Goal: Information Seeking & Learning: Understand process/instructions

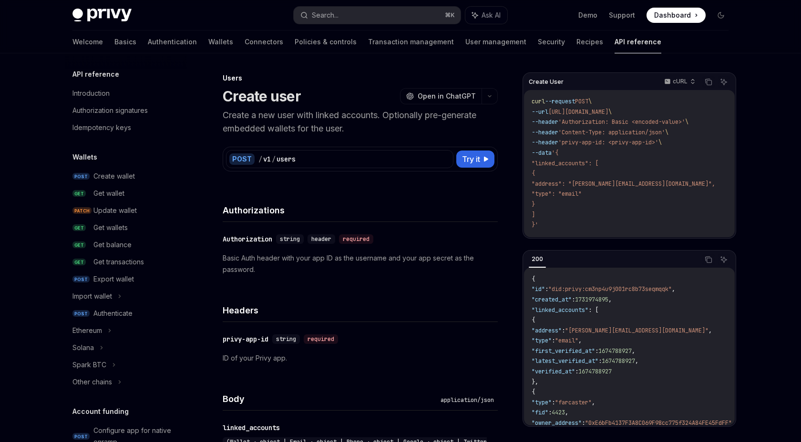
scroll to position [559, 0]
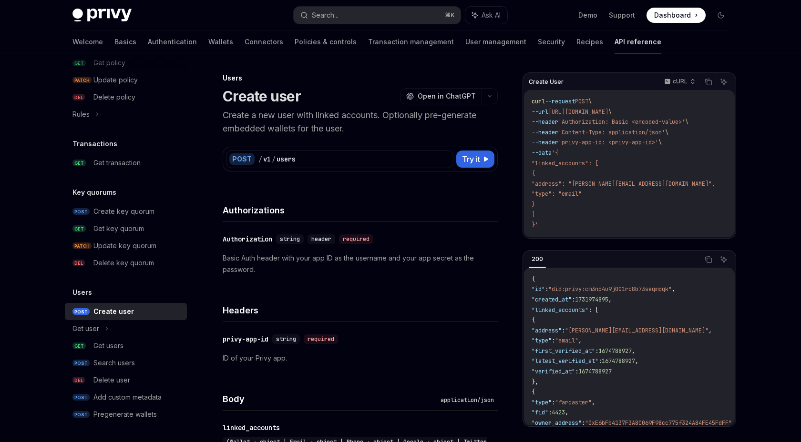
click at [95, 18] on img at bounding box center [101, 15] width 59 height 13
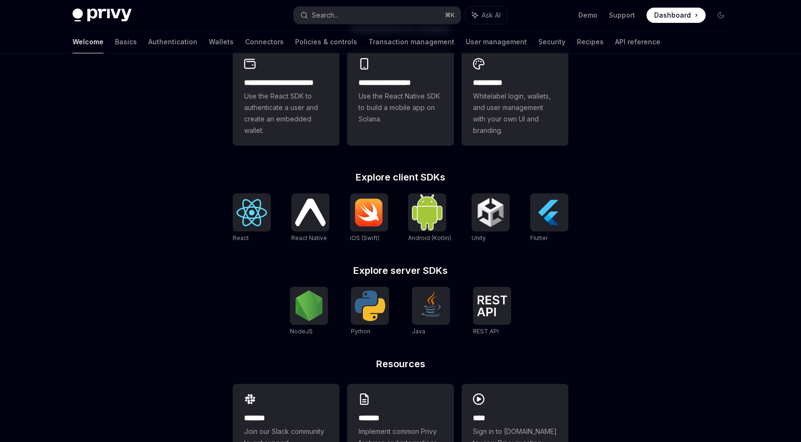
scroll to position [275, 0]
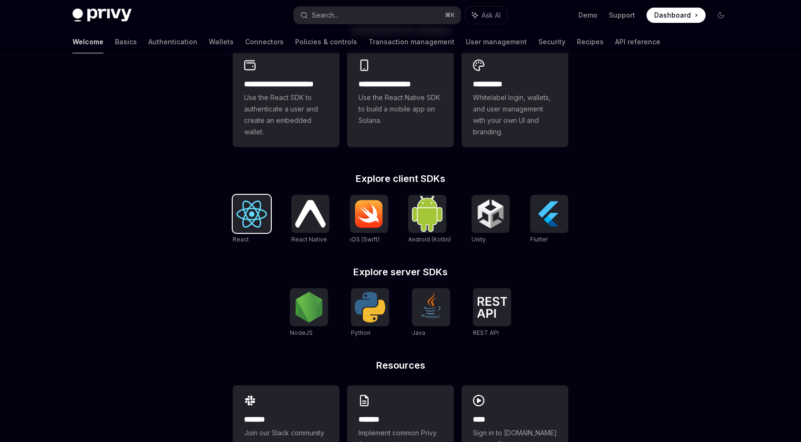
click at [264, 223] on img at bounding box center [251, 214] width 30 height 27
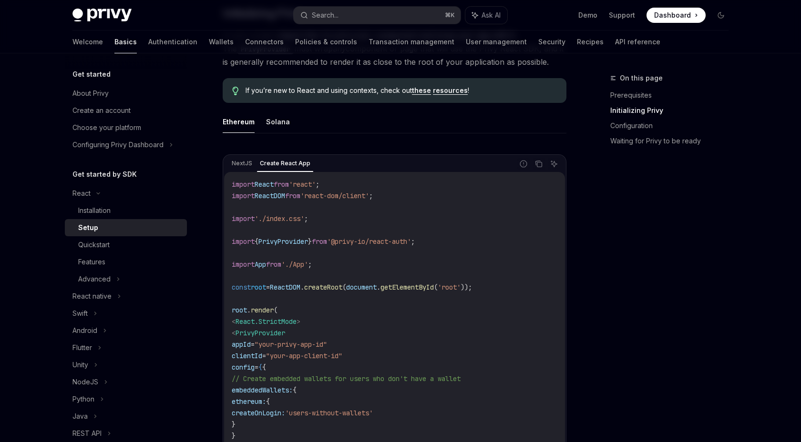
scroll to position [229, 0]
click at [281, 126] on button "Solana" at bounding box center [278, 123] width 24 height 22
click at [247, 125] on button "Ethereum" at bounding box center [239, 123] width 32 height 22
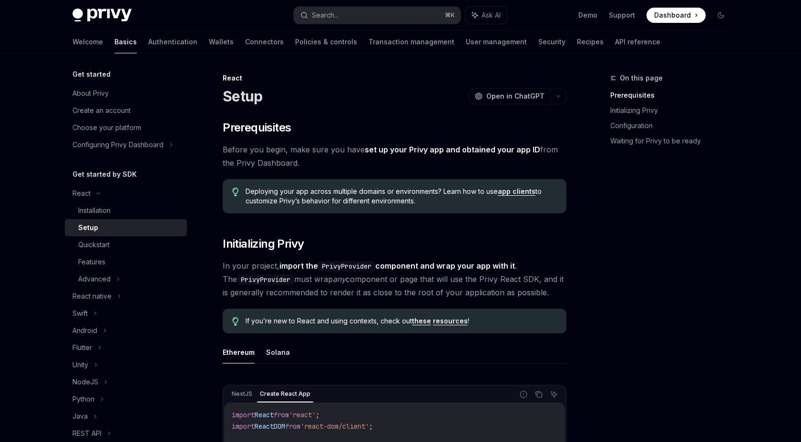
scroll to position [1, 0]
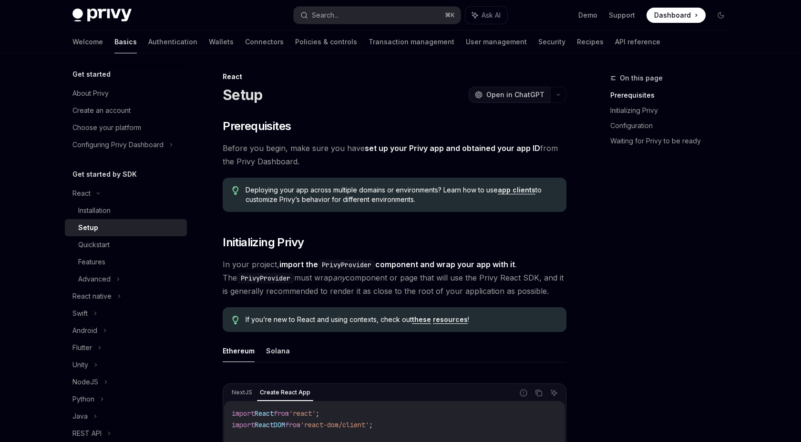
click at [498, 96] on span "Open in ChatGPT" at bounding box center [515, 95] width 58 height 10
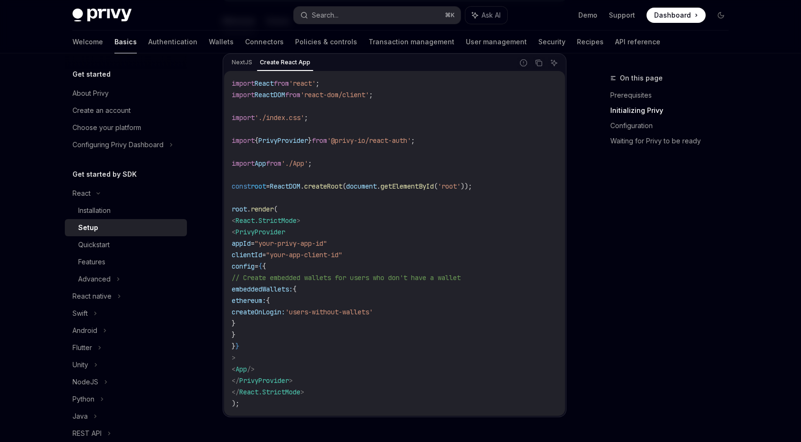
scroll to position [331, 0]
click at [264, 189] on span "root" at bounding box center [258, 187] width 15 height 9
click at [402, 225] on code "import React from 'react' ; import ReactDOM from 'react-dom/client' ; import '.…" at bounding box center [394, 245] width 325 height 332
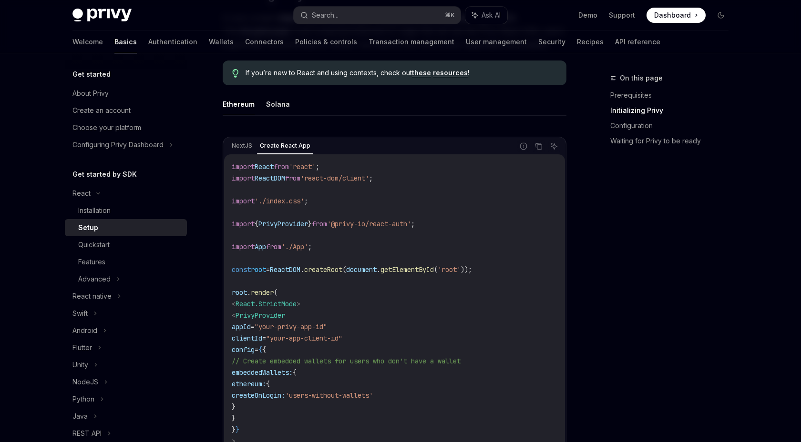
scroll to position [273, 0]
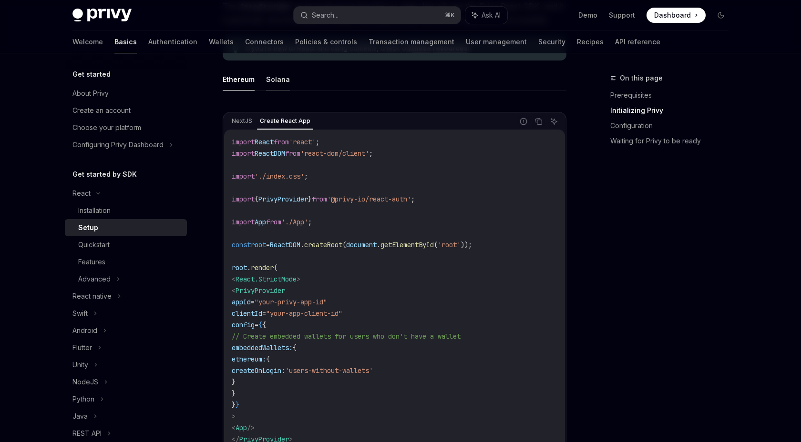
click at [279, 79] on button "Solana" at bounding box center [278, 79] width 24 height 22
click at [240, 80] on button "Ethereum" at bounding box center [239, 79] width 32 height 22
type textarea "*"
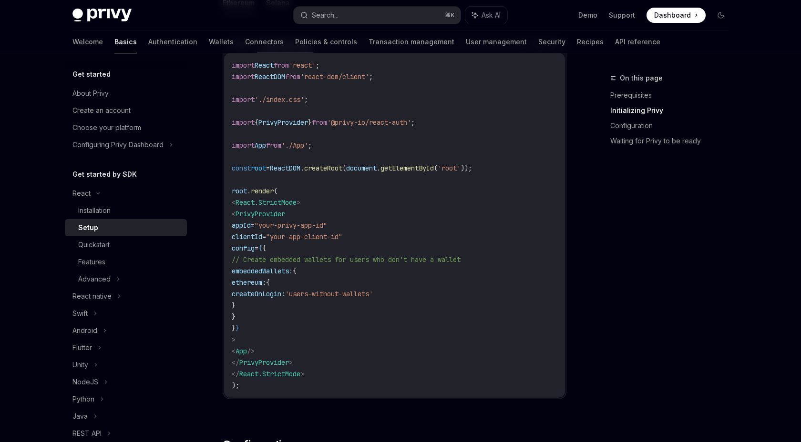
click at [266, 284] on span "ethereum:" at bounding box center [249, 282] width 34 height 9
copy span "ethereum"
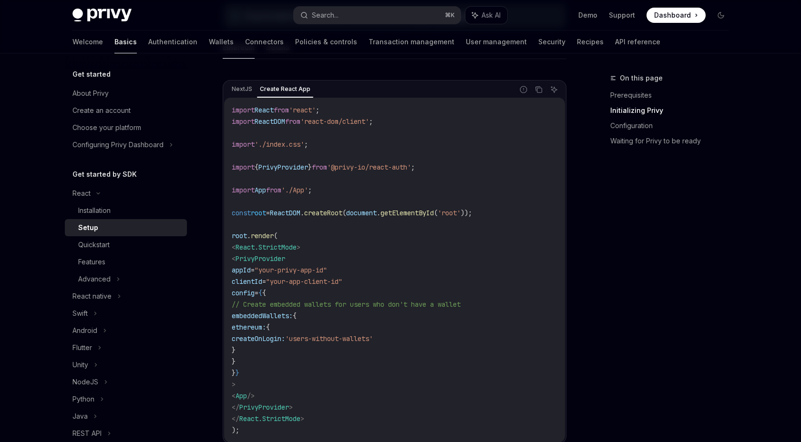
scroll to position [306, 0]
click at [538, 88] on icon "Copy the contents from the code block" at bounding box center [539, 89] width 8 height 8
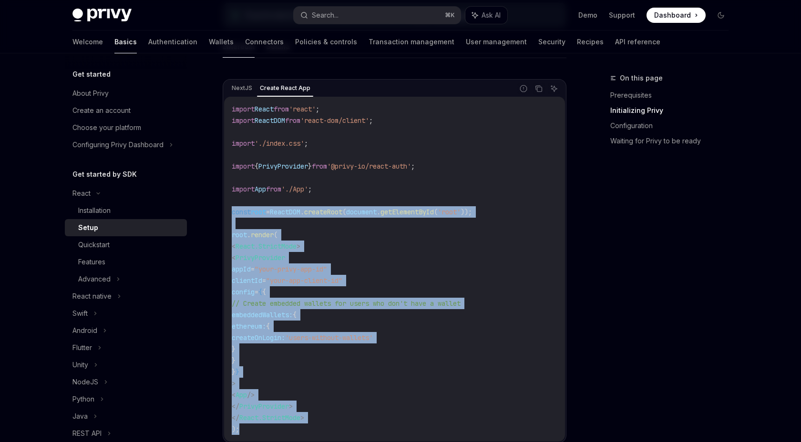
drag, startPoint x: 232, startPoint y: 213, endPoint x: 281, endPoint y: 428, distance: 220.8
click at [281, 428] on code "import React from 'react' ; import ReactDOM from 'react-dom/client' ; import '.…" at bounding box center [394, 269] width 325 height 332
copy code "const root = ReactDOM . createRoot ( document . getElementById ( 'root' )); roo…"
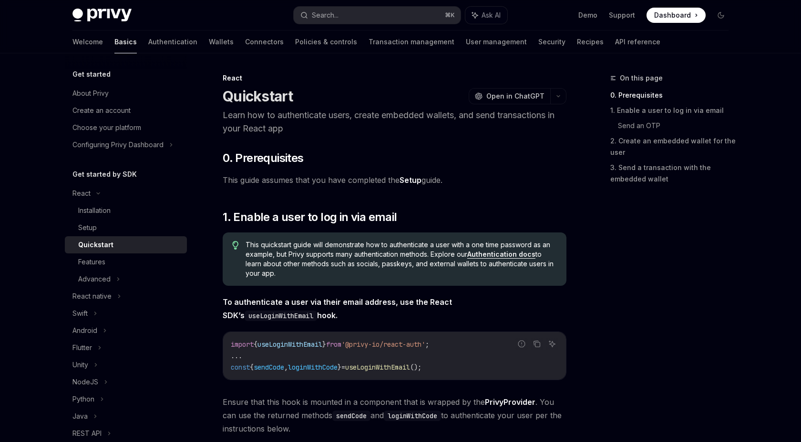
click at [668, 13] on span "Dashboard" at bounding box center [672, 15] width 37 height 10
